Goal: Information Seeking & Learning: Learn about a topic

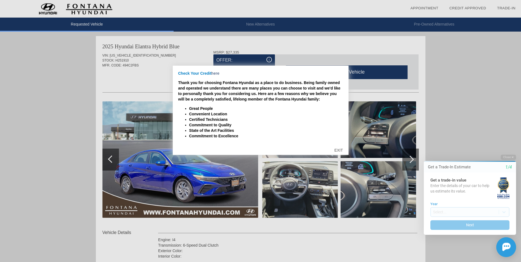
scroll to position [24, 0]
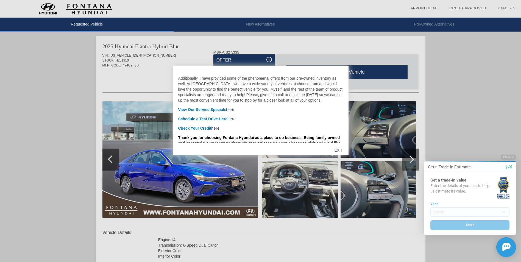
click at [341, 151] on div "EXIT" at bounding box center [339, 150] width 20 height 16
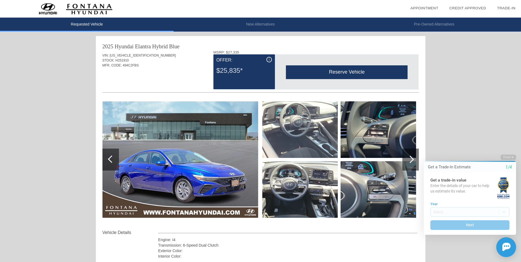
click at [196, 181] on img at bounding box center [181, 159] width 156 height 117
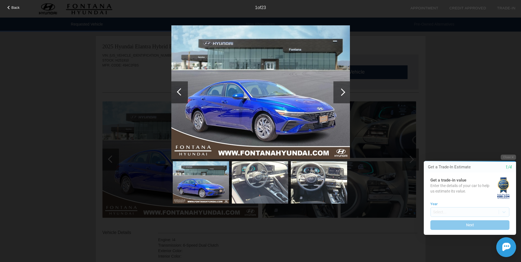
click at [341, 92] on div at bounding box center [341, 91] width 7 height 7
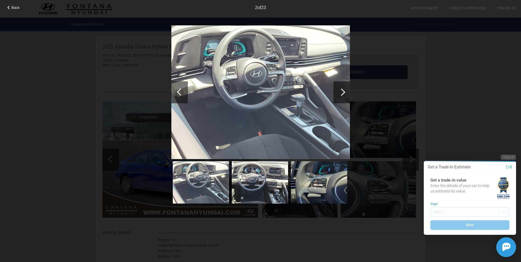
click at [342, 96] on div at bounding box center [341, 91] width 7 height 7
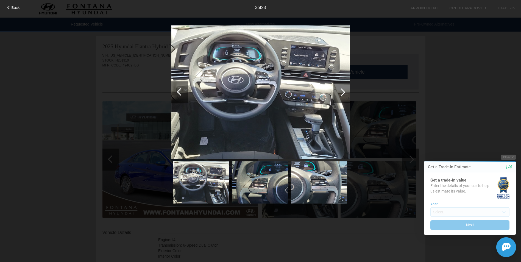
click at [342, 92] on div at bounding box center [341, 91] width 7 height 7
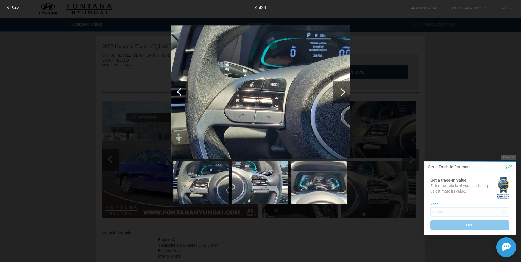
click at [342, 92] on div at bounding box center [341, 91] width 7 height 7
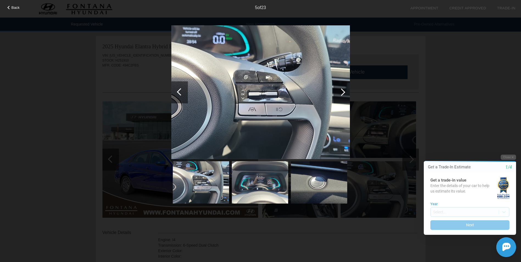
click at [342, 92] on div at bounding box center [341, 91] width 7 height 7
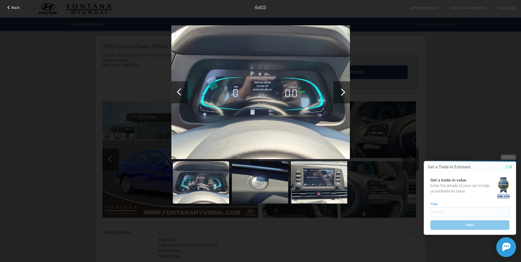
click at [344, 92] on div at bounding box center [341, 91] width 7 height 7
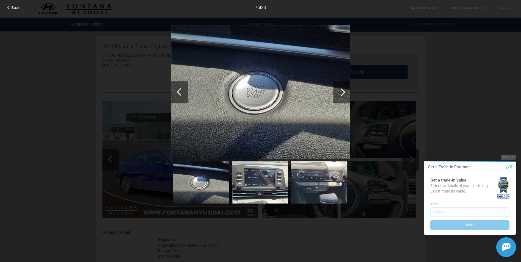
click at [344, 92] on div at bounding box center [341, 91] width 7 height 7
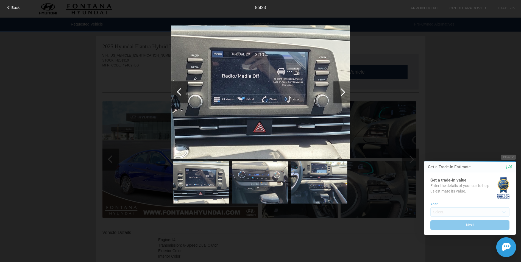
click at [344, 91] on div at bounding box center [341, 91] width 7 height 7
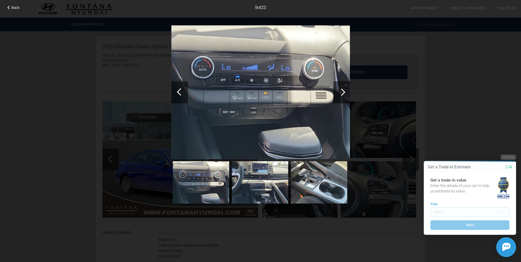
click at [342, 91] on div at bounding box center [341, 91] width 7 height 7
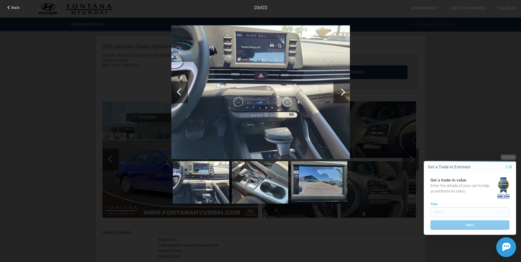
click at [342, 91] on div at bounding box center [341, 91] width 7 height 7
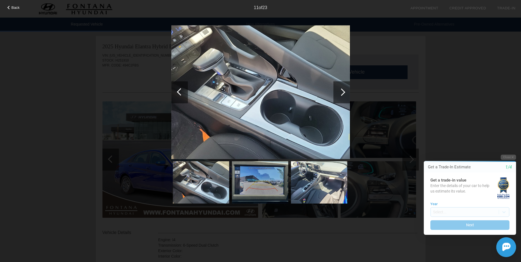
click at [338, 90] on div at bounding box center [342, 92] width 16 height 22
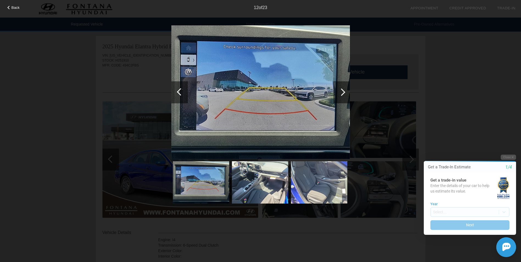
click at [342, 93] on div at bounding box center [341, 91] width 7 height 7
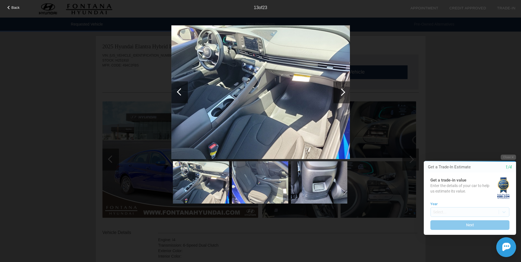
click at [341, 92] on div at bounding box center [341, 91] width 7 height 7
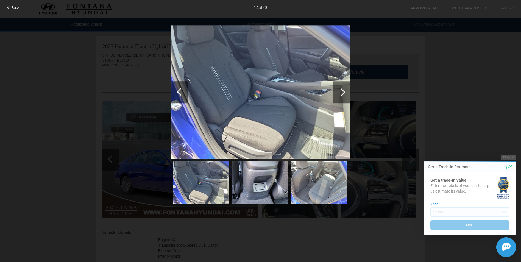
click at [342, 92] on div at bounding box center [341, 91] width 7 height 7
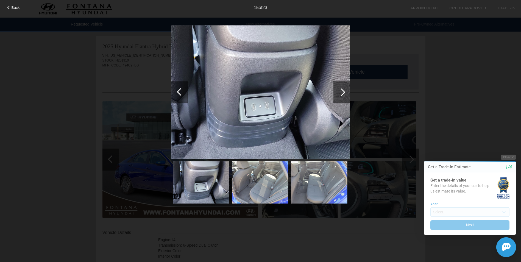
click at [343, 92] on div at bounding box center [341, 91] width 7 height 7
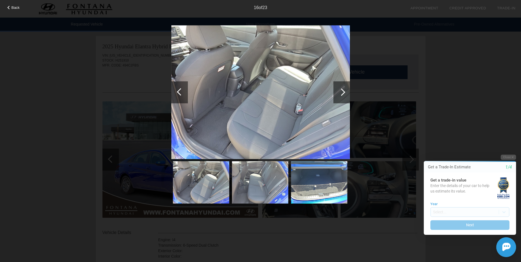
click at [346, 92] on div at bounding box center [342, 92] width 16 height 22
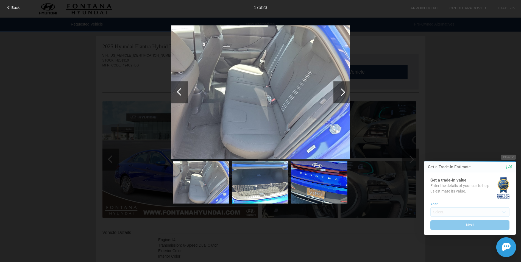
click at [346, 92] on div at bounding box center [342, 92] width 16 height 22
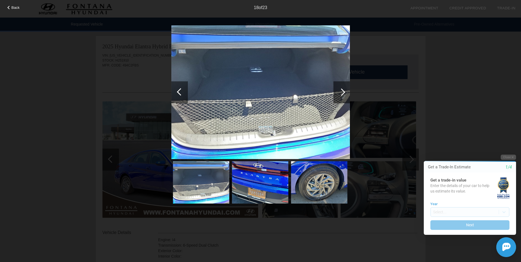
click at [346, 92] on div at bounding box center [342, 92] width 16 height 22
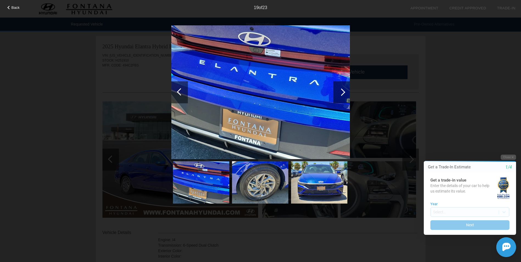
click at [346, 92] on div at bounding box center [342, 92] width 16 height 22
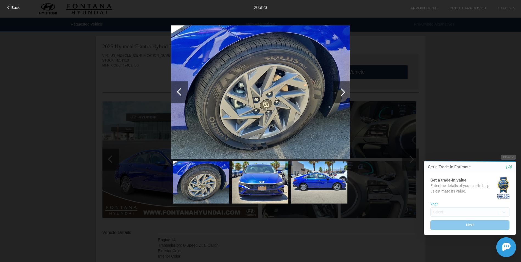
click at [346, 92] on div at bounding box center [342, 92] width 16 height 22
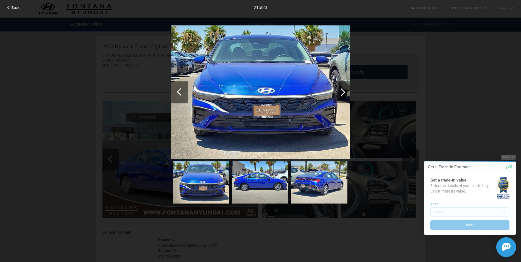
click at [347, 92] on div at bounding box center [342, 92] width 16 height 22
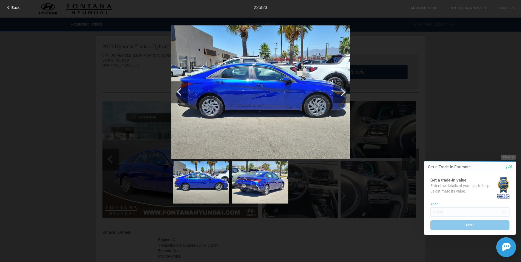
click at [347, 92] on div at bounding box center [342, 92] width 16 height 22
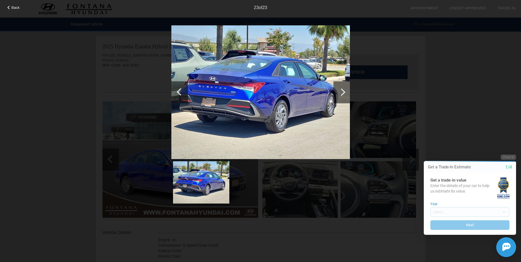
click at [347, 92] on div at bounding box center [342, 92] width 16 height 22
click at [181, 95] on div at bounding box center [180, 91] width 7 height 7
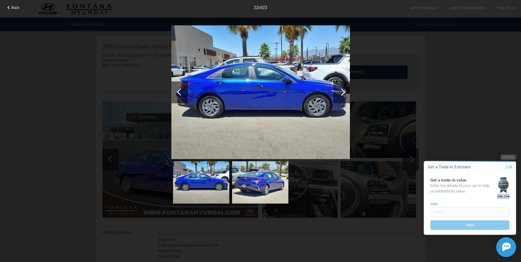
click at [181, 95] on div at bounding box center [180, 91] width 7 height 7
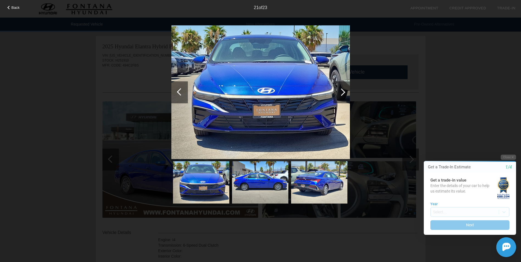
click at [181, 95] on div at bounding box center [180, 91] width 7 height 7
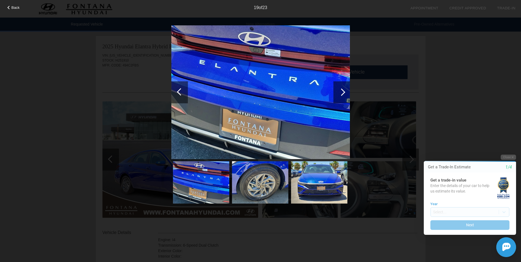
click at [181, 95] on div at bounding box center [180, 91] width 7 height 7
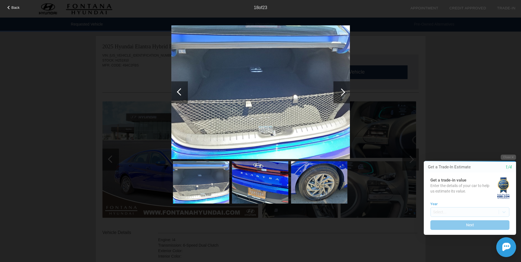
click at [181, 95] on div at bounding box center [180, 91] width 7 height 7
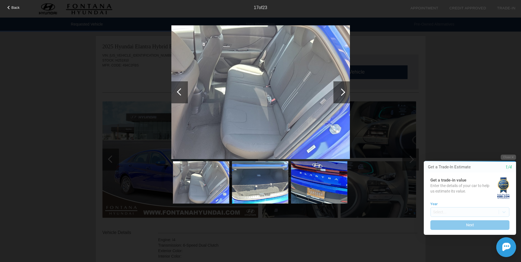
click at [181, 95] on div at bounding box center [180, 91] width 7 height 7
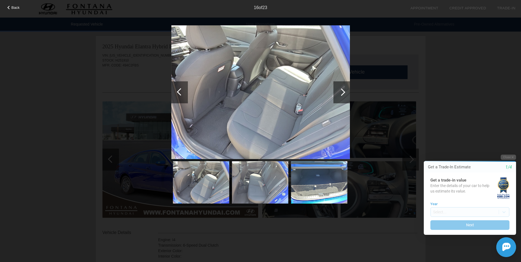
click at [181, 95] on div at bounding box center [180, 91] width 7 height 7
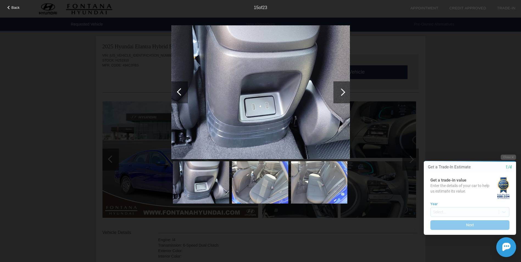
click at [181, 95] on div at bounding box center [180, 91] width 7 height 7
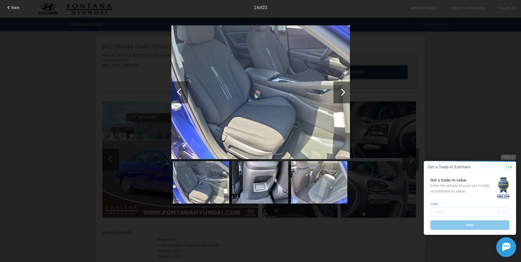
click at [181, 95] on div at bounding box center [180, 91] width 7 height 7
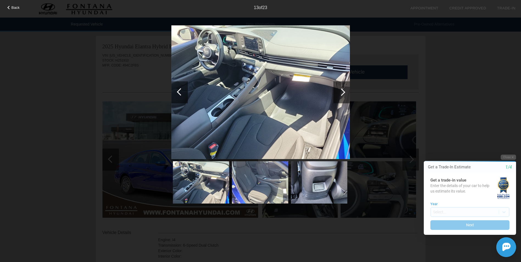
click at [181, 95] on div at bounding box center [180, 91] width 7 height 7
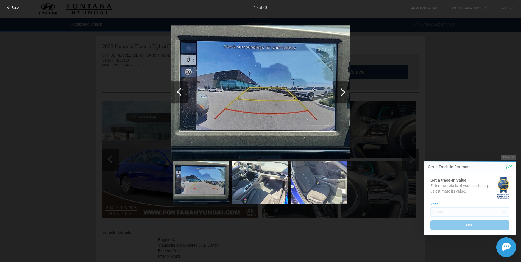
click at [181, 95] on div at bounding box center [180, 91] width 7 height 7
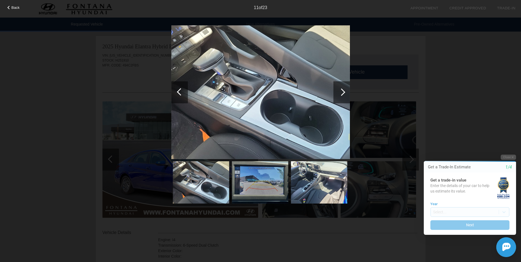
click at [181, 95] on div at bounding box center [180, 91] width 7 height 7
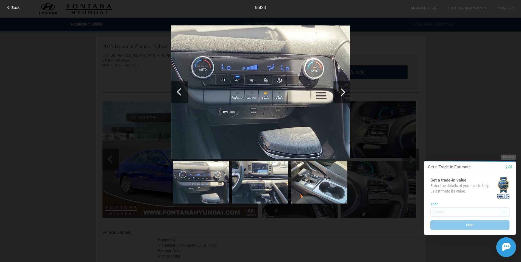
click at [181, 95] on div at bounding box center [180, 91] width 7 height 7
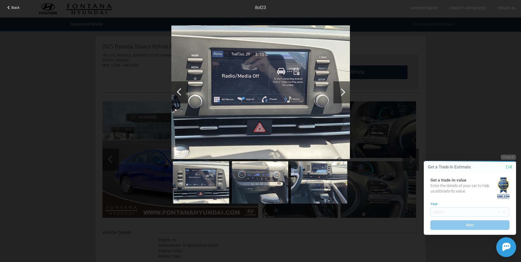
click at [181, 95] on div at bounding box center [180, 91] width 7 height 7
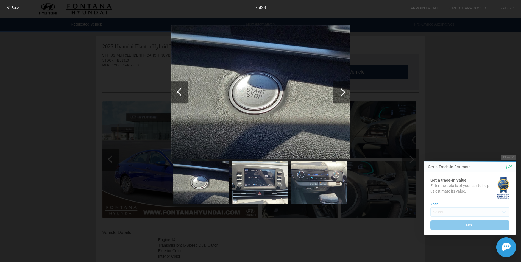
click at [181, 95] on div at bounding box center [180, 91] width 7 height 7
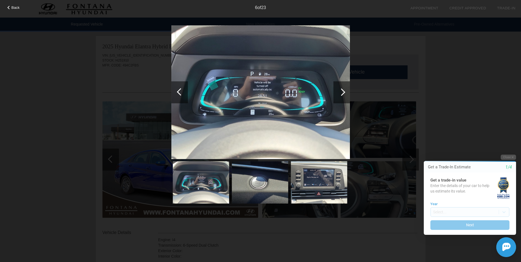
click at [181, 95] on div at bounding box center [180, 91] width 7 height 7
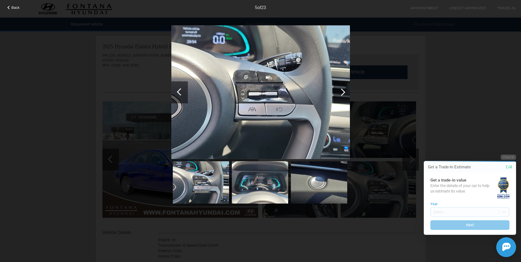
click at [181, 95] on div at bounding box center [180, 91] width 7 height 7
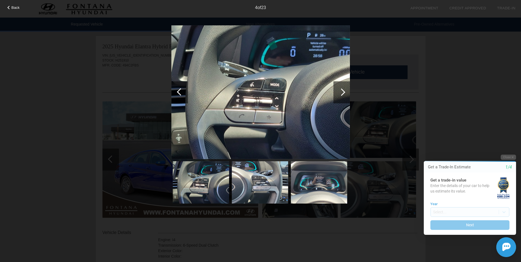
click at [181, 95] on div at bounding box center [180, 91] width 7 height 7
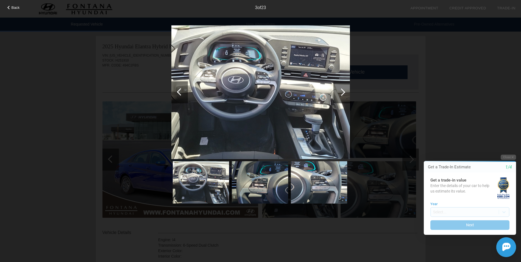
click at [181, 95] on div at bounding box center [180, 91] width 7 height 7
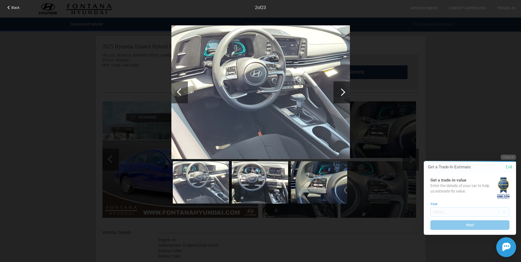
click at [181, 95] on div at bounding box center [180, 91] width 7 height 7
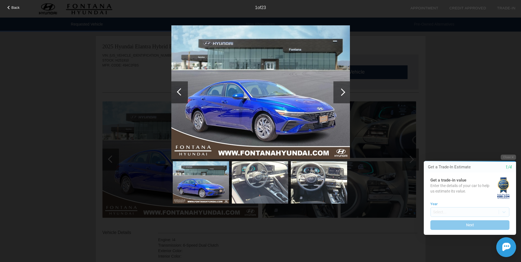
click at [181, 95] on div at bounding box center [180, 91] width 7 height 7
click at [276, 120] on img at bounding box center [260, 92] width 179 height 134
click at [15, 9] on span "Back" at bounding box center [16, 7] width 8 height 4
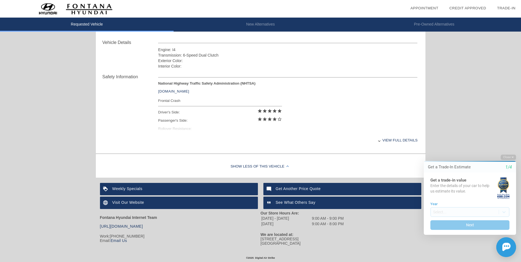
scroll to position [192, 0]
click at [399, 138] on div "View full details" at bounding box center [288, 140] width 260 height 13
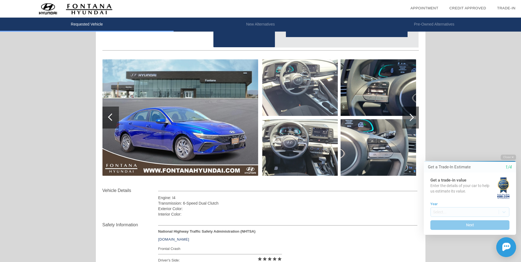
scroll to position [0, 0]
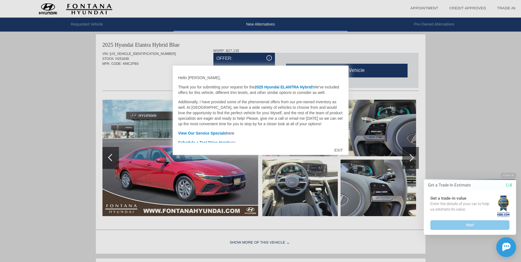
click at [341, 150] on div "EXIT" at bounding box center [339, 150] width 20 height 16
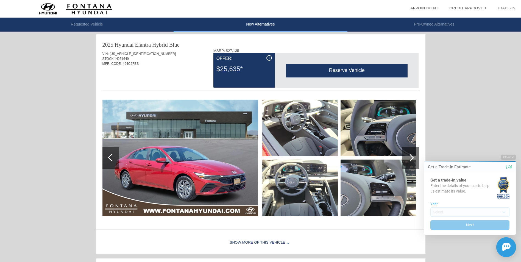
click at [198, 178] on img at bounding box center [181, 158] width 156 height 117
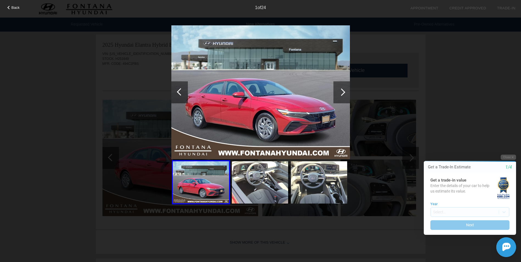
click at [339, 98] on div at bounding box center [342, 92] width 16 height 22
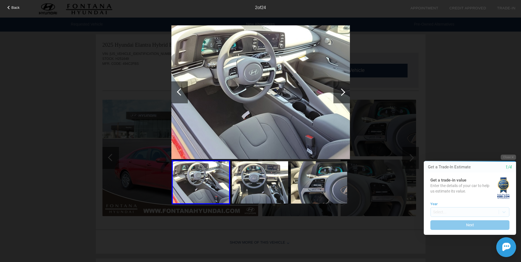
click at [347, 96] on div at bounding box center [342, 92] width 16 height 22
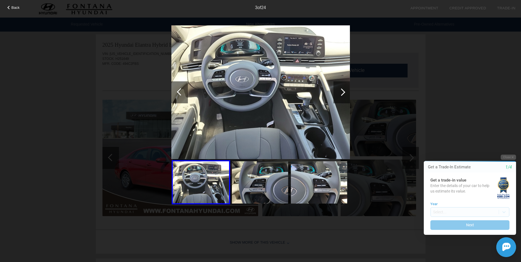
click at [345, 91] on div at bounding box center [342, 92] width 16 height 22
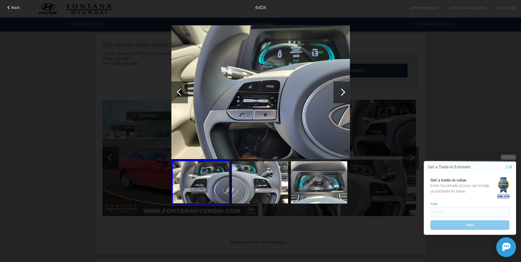
click at [345, 91] on div at bounding box center [342, 92] width 16 height 22
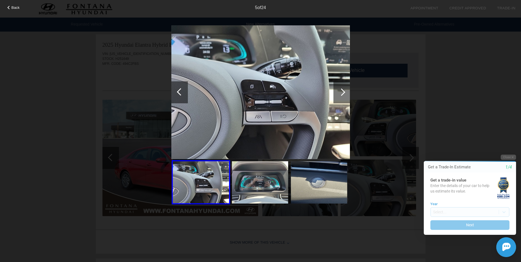
click at [345, 91] on div at bounding box center [342, 92] width 16 height 22
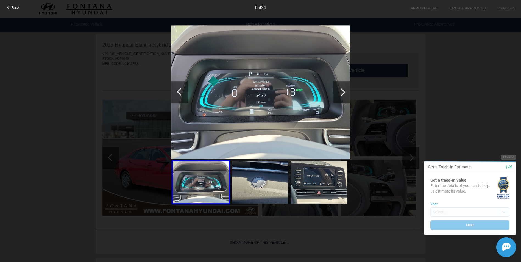
click at [345, 91] on div at bounding box center [342, 92] width 16 height 22
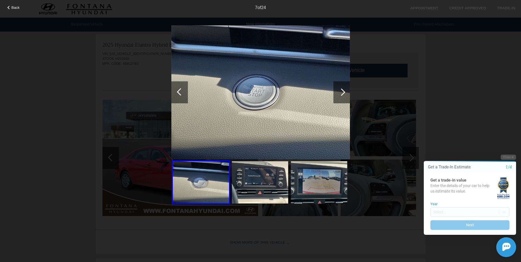
click at [345, 91] on div at bounding box center [342, 92] width 16 height 22
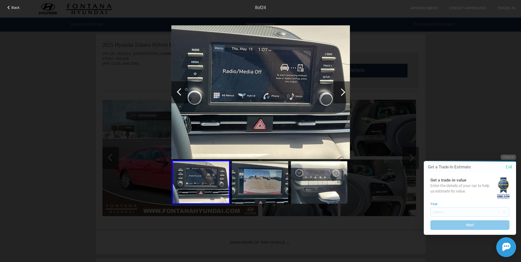
click at [345, 91] on div at bounding box center [342, 92] width 16 height 22
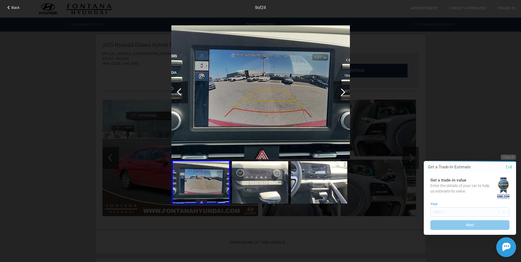
click at [345, 91] on div at bounding box center [342, 92] width 16 height 22
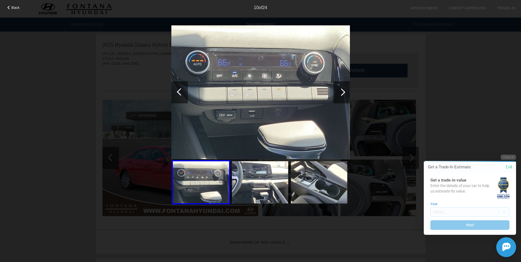
click at [347, 92] on div at bounding box center [342, 92] width 16 height 22
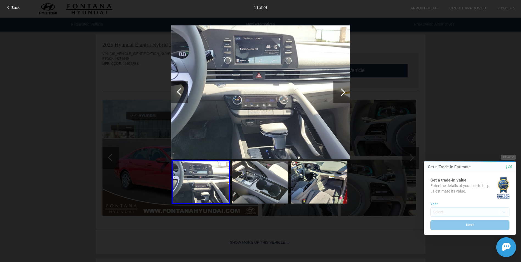
click at [343, 93] on div at bounding box center [341, 91] width 7 height 7
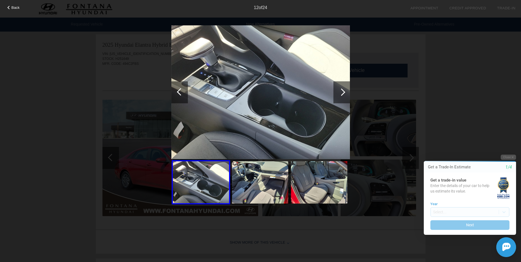
click at [341, 89] on div at bounding box center [341, 91] width 7 height 7
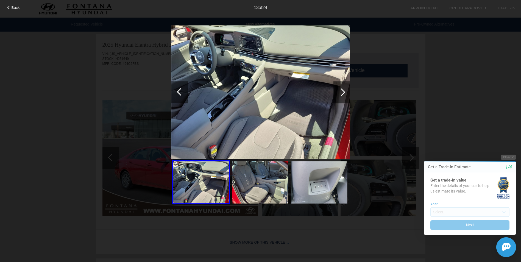
click at [341, 89] on div at bounding box center [341, 91] width 7 height 7
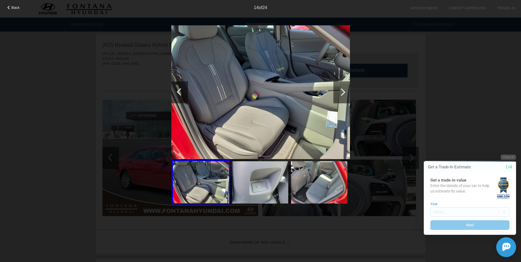
click at [348, 94] on div at bounding box center [342, 92] width 16 height 22
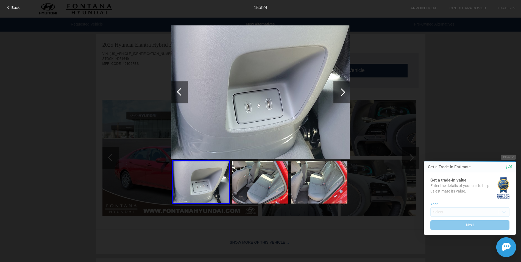
click at [345, 95] on div at bounding box center [342, 92] width 16 height 22
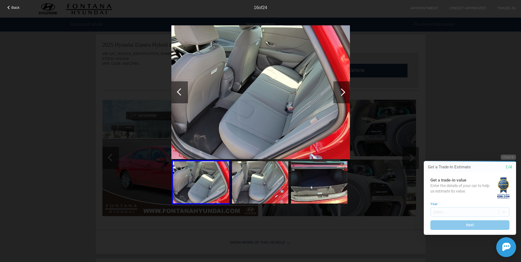
click at [340, 95] on div at bounding box center [342, 92] width 16 height 22
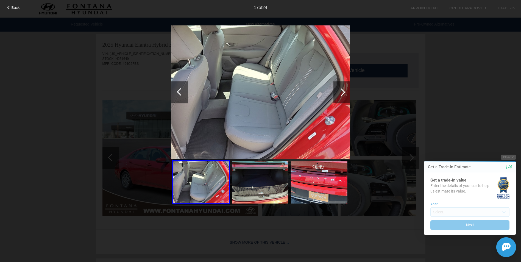
click at [340, 95] on div at bounding box center [342, 92] width 16 height 22
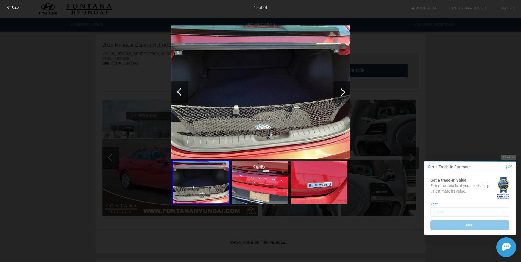
click at [342, 94] on div at bounding box center [341, 91] width 7 height 7
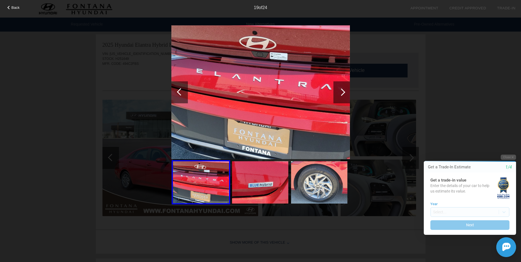
click at [343, 92] on div at bounding box center [341, 91] width 7 height 7
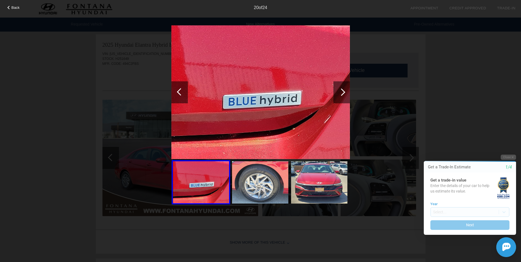
click at [344, 93] on div at bounding box center [341, 91] width 7 height 7
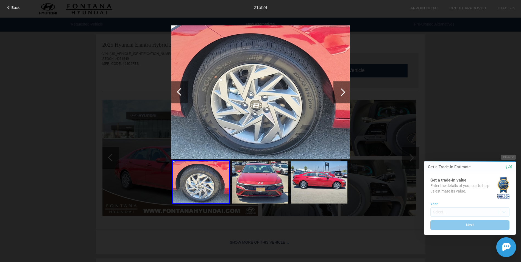
click at [344, 94] on div at bounding box center [342, 92] width 16 height 22
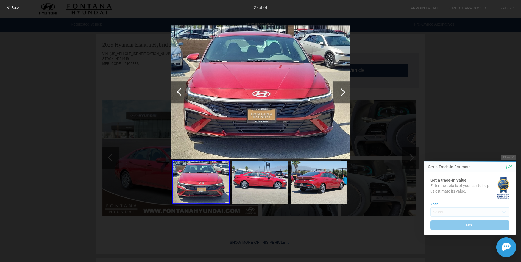
click at [344, 94] on div at bounding box center [342, 92] width 16 height 22
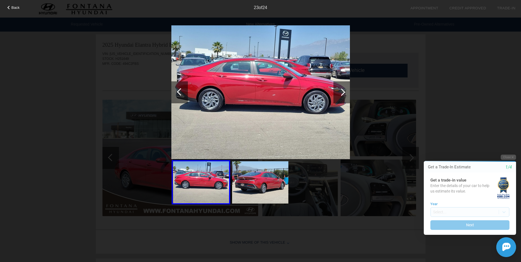
click at [344, 94] on div at bounding box center [342, 92] width 16 height 22
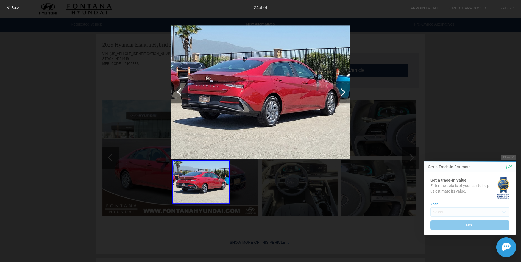
click at [345, 94] on div at bounding box center [342, 92] width 16 height 22
click at [14, 8] on span "Back" at bounding box center [16, 7] width 8 height 4
